Goal: Check status: Check status

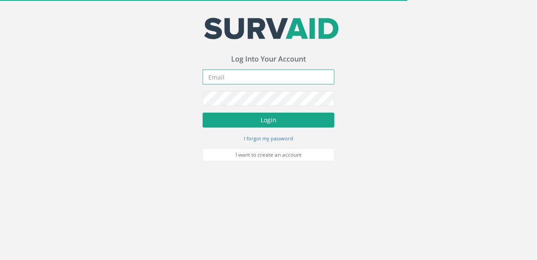
type input "[EMAIL_ADDRESS][DOMAIN_NAME]"
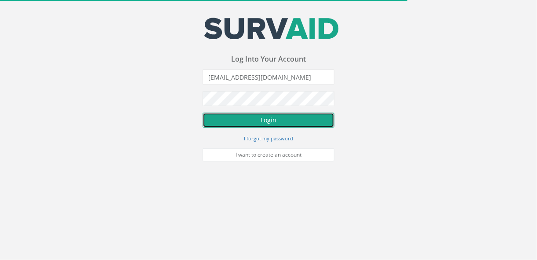
click at [273, 124] on button "Login" at bounding box center [269, 120] width 132 height 15
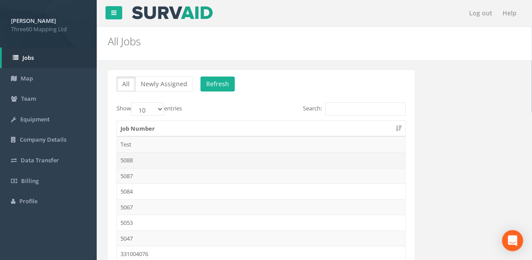
click at [135, 158] on td "5088" at bounding box center [261, 160] width 288 height 16
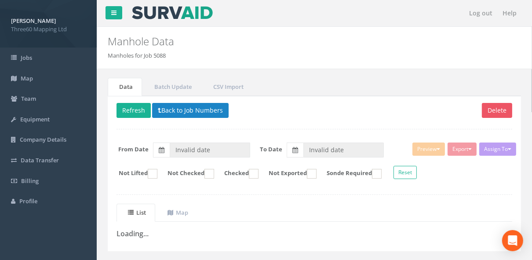
type input "[DATE]"
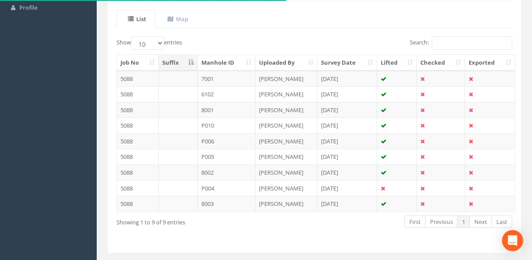
scroll to position [194, 0]
click at [212, 106] on td "8001" at bounding box center [227, 110] width 58 height 16
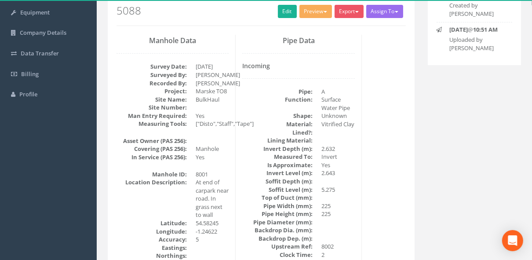
scroll to position [0, 0]
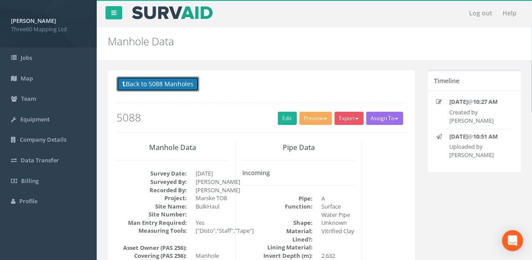
click at [192, 89] on button "Back to 5088 Manholes" at bounding box center [157, 83] width 83 height 15
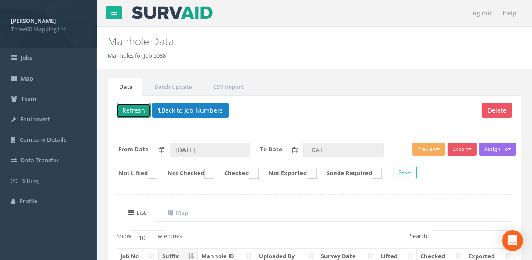
click at [130, 109] on button "Refresh" at bounding box center [133, 110] width 34 height 15
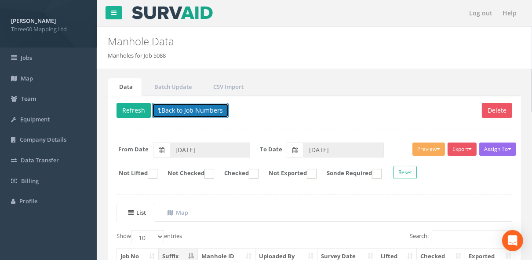
click at [181, 103] on button "Back to Job Numbers" at bounding box center [190, 110] width 76 height 15
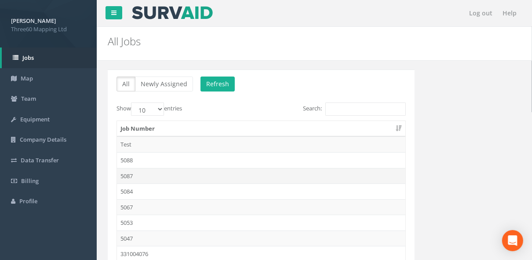
click at [134, 172] on td "5087" at bounding box center [261, 176] width 288 height 16
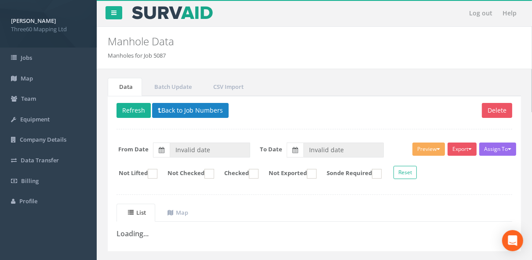
scroll to position [18, 0]
